Goal: Find specific page/section: Find specific page/section

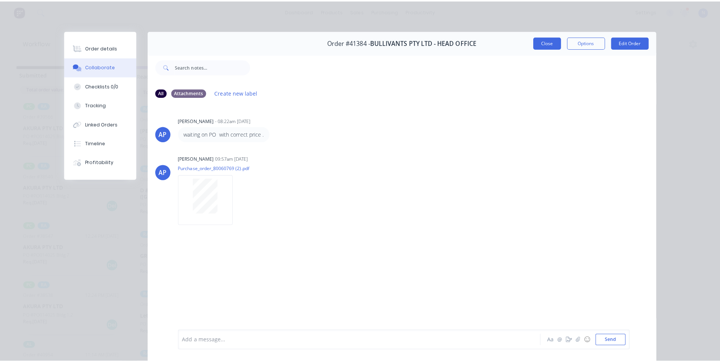
scroll to position [2271, 0]
click at [541, 44] on button "Close" at bounding box center [542, 42] width 27 height 12
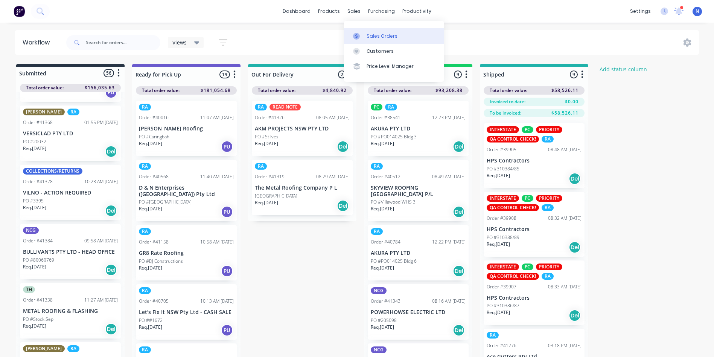
drag, startPoint x: 353, startPoint y: 11, endPoint x: 377, endPoint y: 29, distance: 30.4
click at [353, 11] on div "sales" at bounding box center [354, 11] width 21 height 11
click at [363, 35] on div at bounding box center [358, 36] width 11 height 7
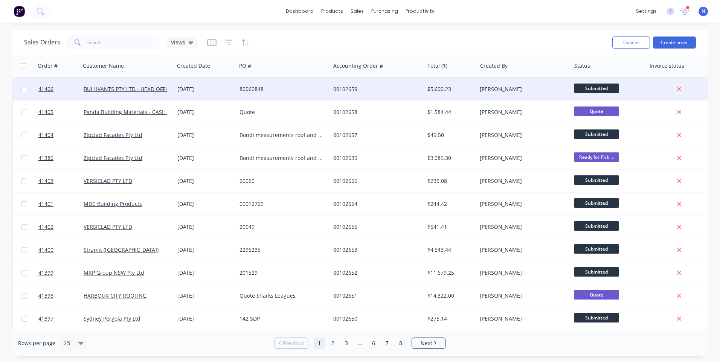
click at [368, 89] on div "00102659" at bounding box center [375, 89] width 84 height 8
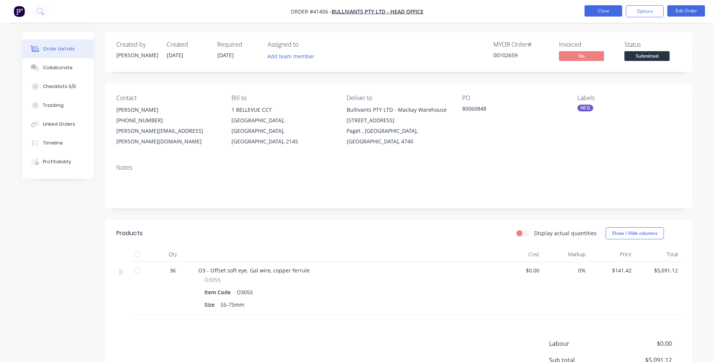
click at [603, 14] on button "Close" at bounding box center [604, 10] width 38 height 11
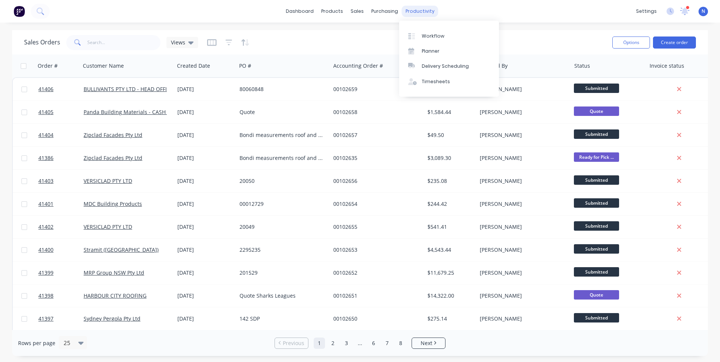
click at [424, 15] on div "productivity" at bounding box center [420, 11] width 37 height 11
click at [431, 36] on div "Workflow" at bounding box center [433, 36] width 23 height 7
